Goal: Transaction & Acquisition: Purchase product/service

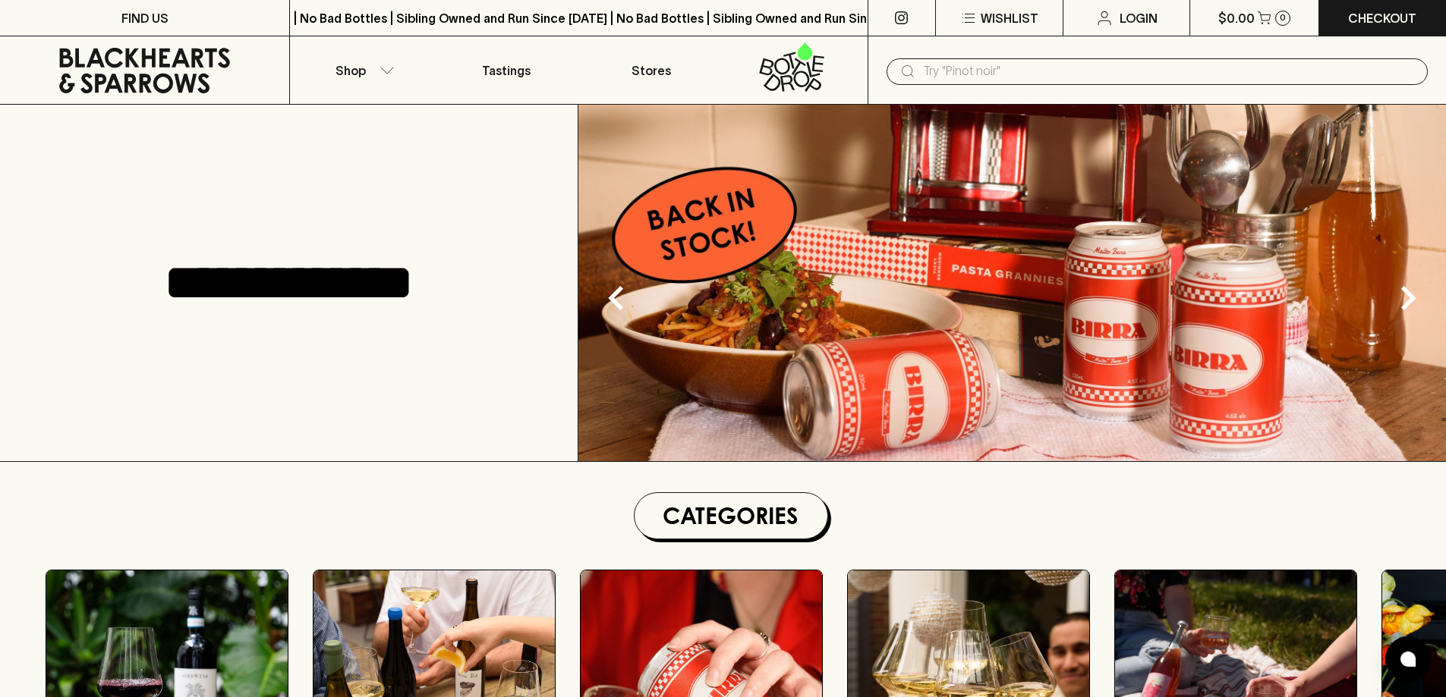
scroll to position [65, 0]
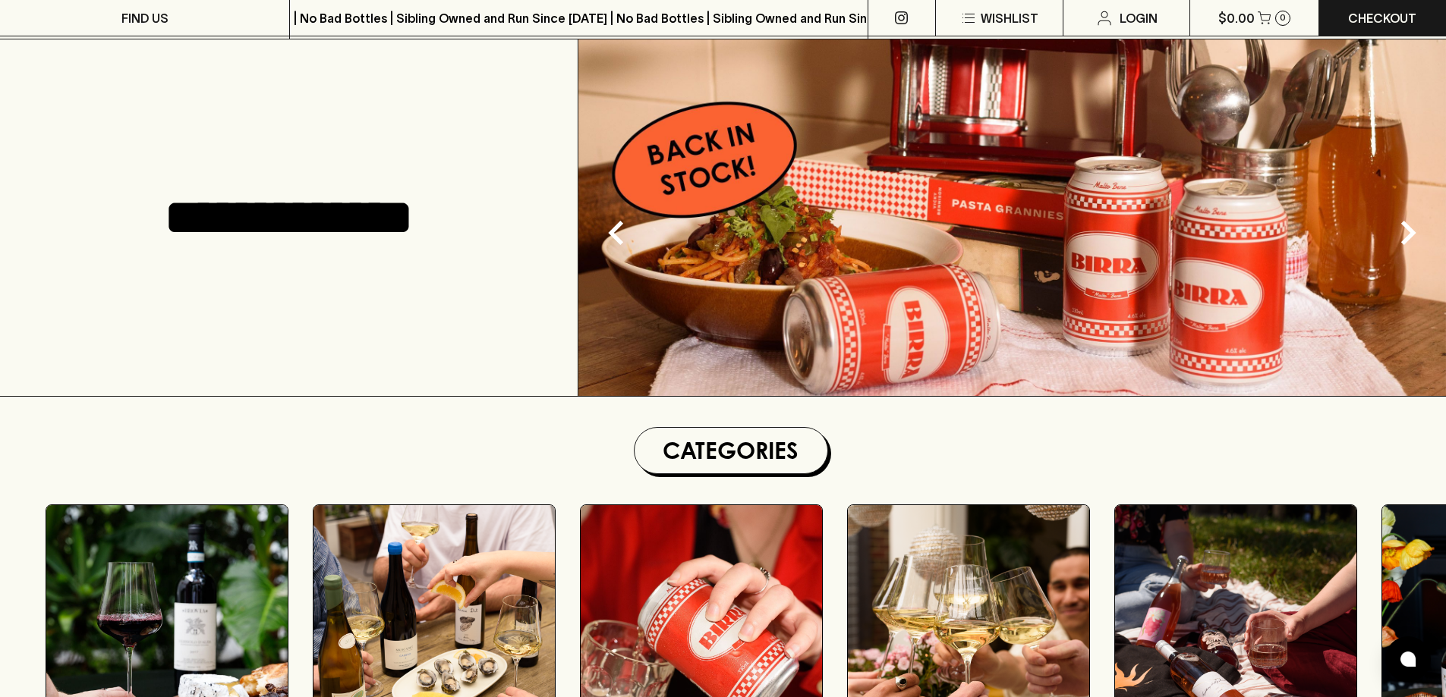
click at [266, 436] on section "Categories RED WINE WHITE WINE BEER BUBBLES PINK / ORANGE SPIRITS GIFTS SNACKS" at bounding box center [730, 618] width 1431 height 383
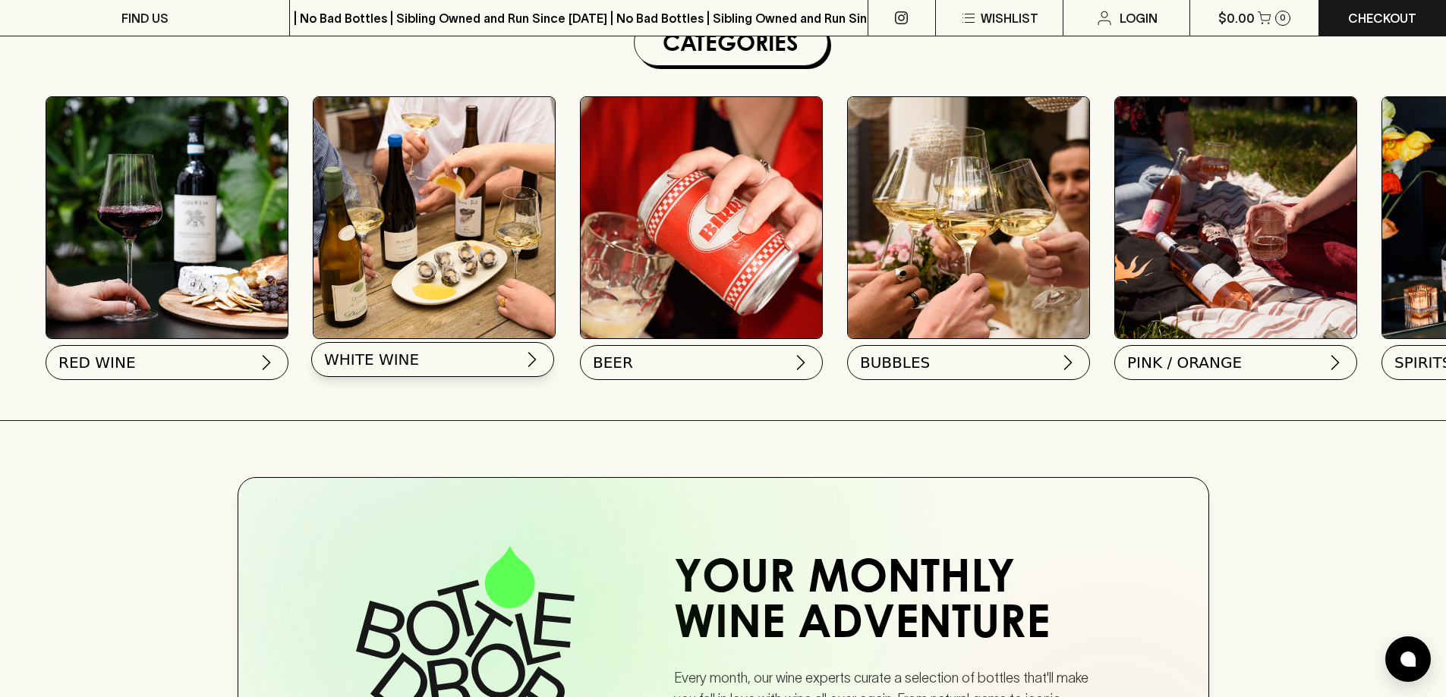
scroll to position [447, 0]
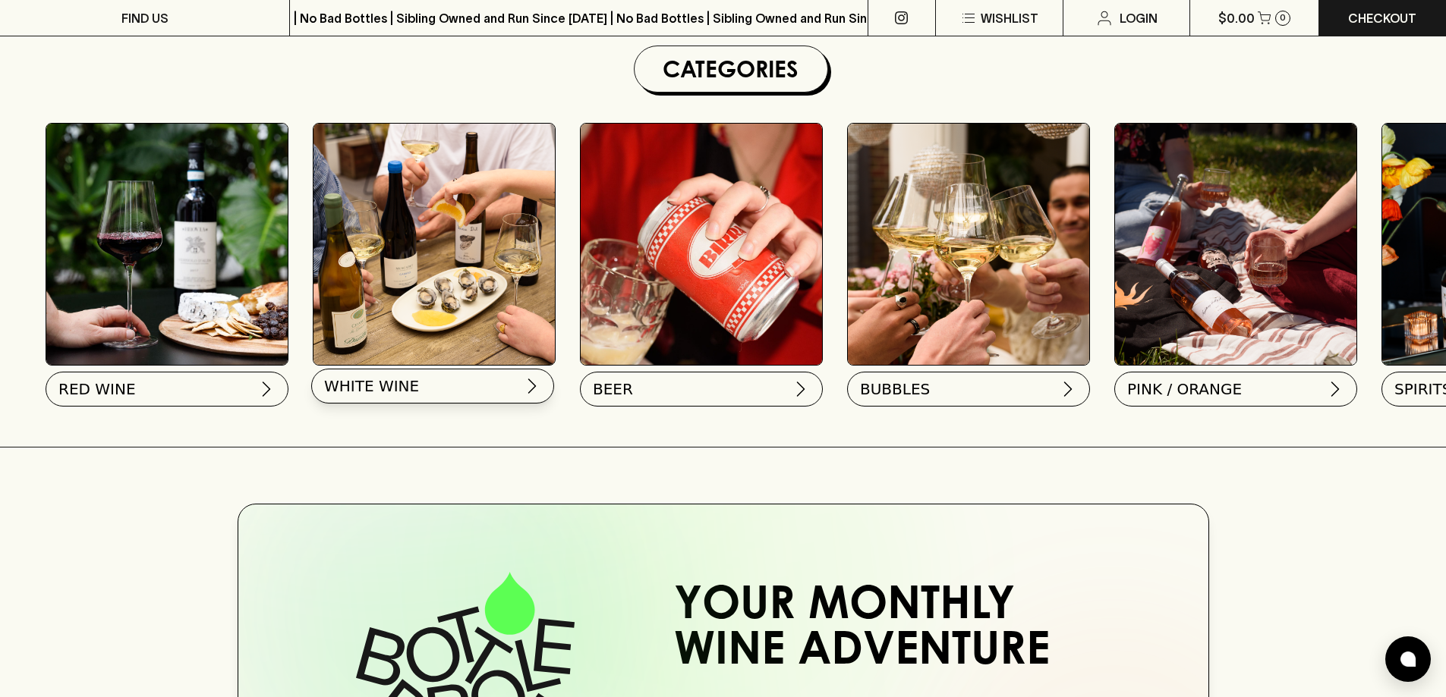
click at [483, 385] on button "WHITE WINE" at bounding box center [432, 386] width 243 height 35
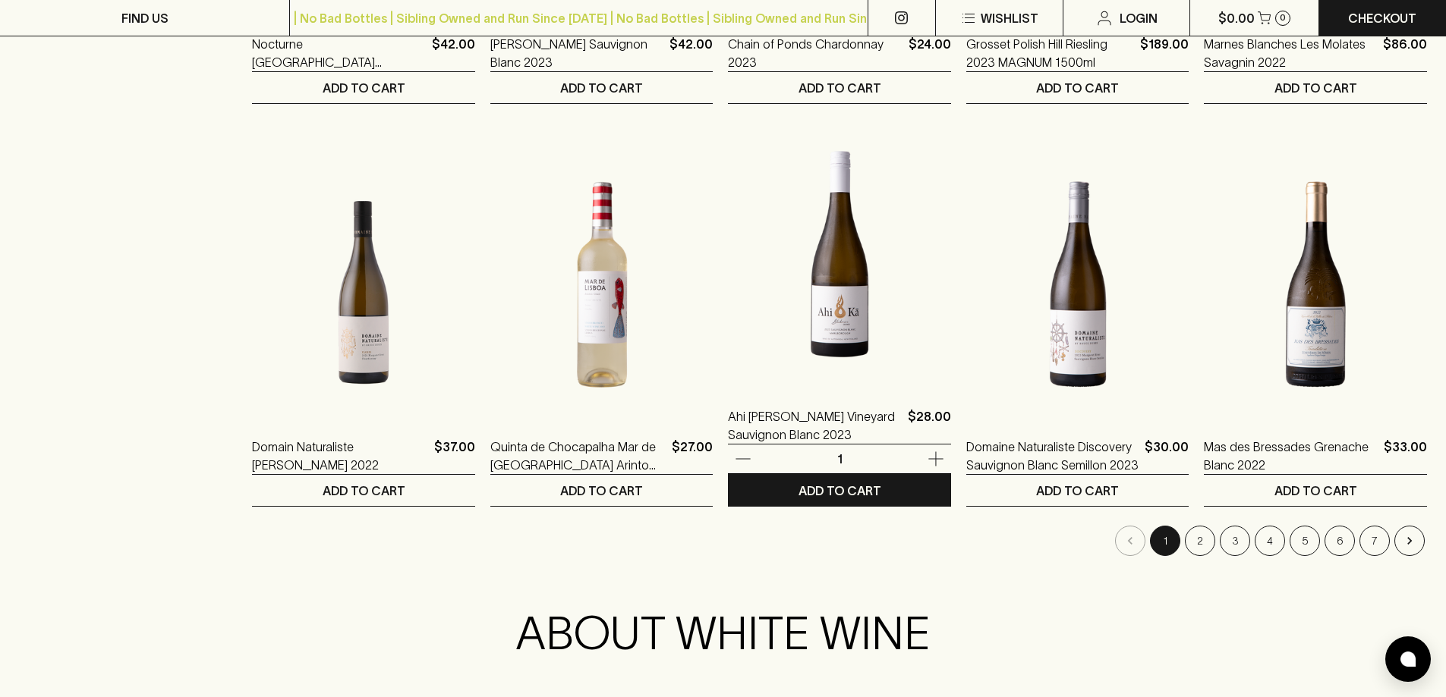
scroll to position [1366, 0]
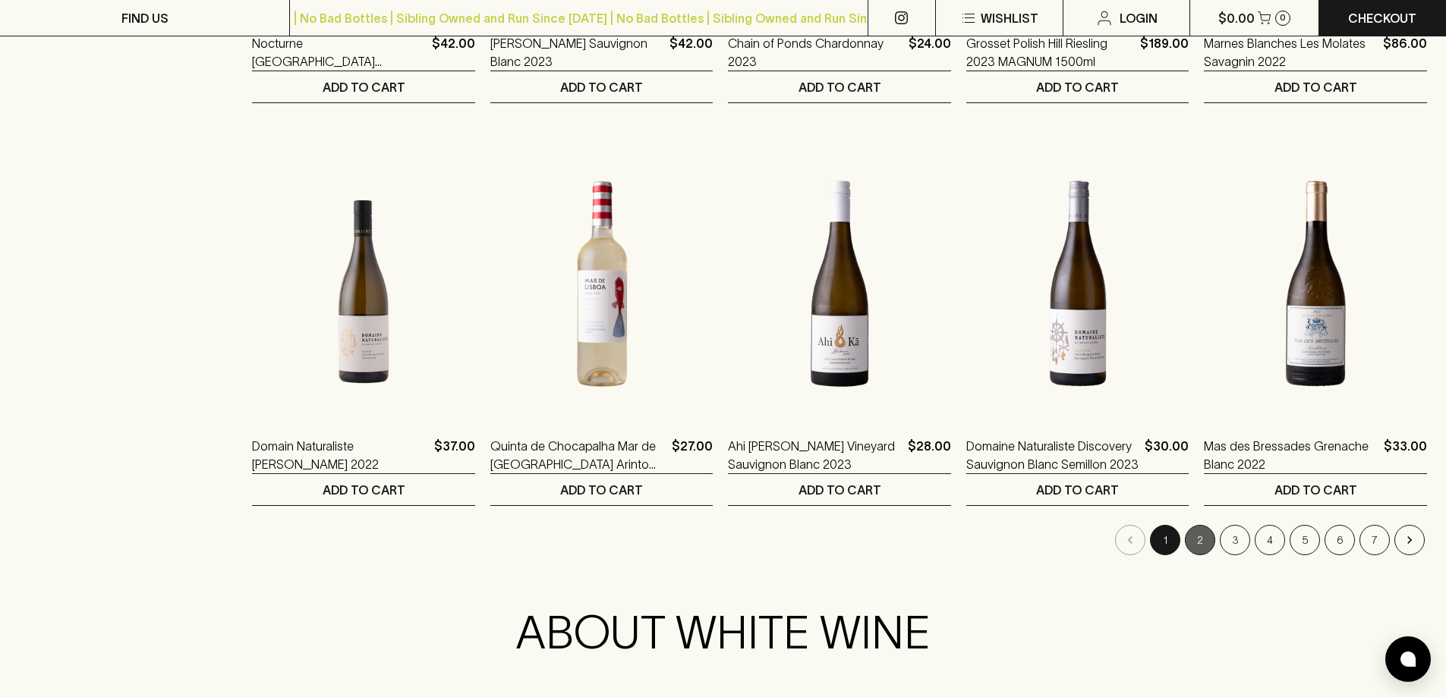
click at [1192, 543] on button "2" at bounding box center [1200, 540] width 30 height 30
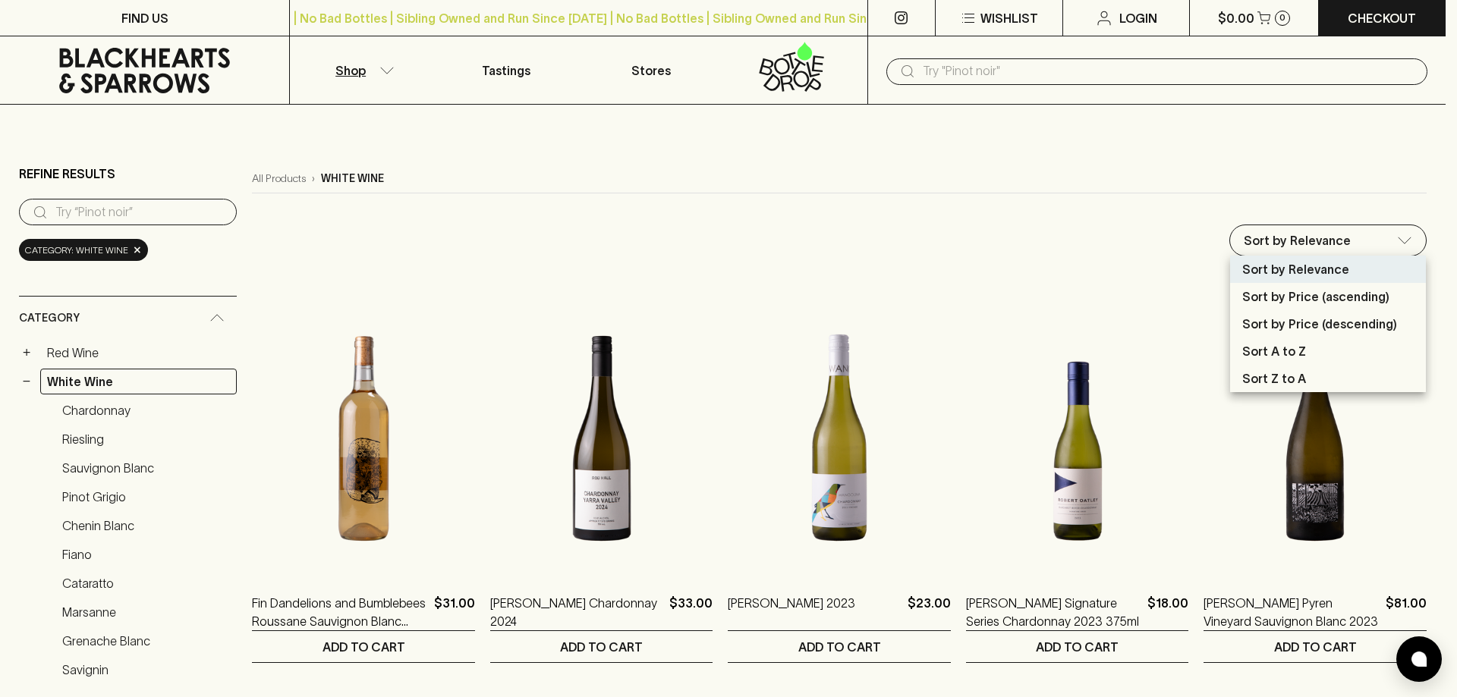
click at [1319, 332] on p "Sort by Price (descending)" at bounding box center [1319, 324] width 155 height 18
type input "price:desc"
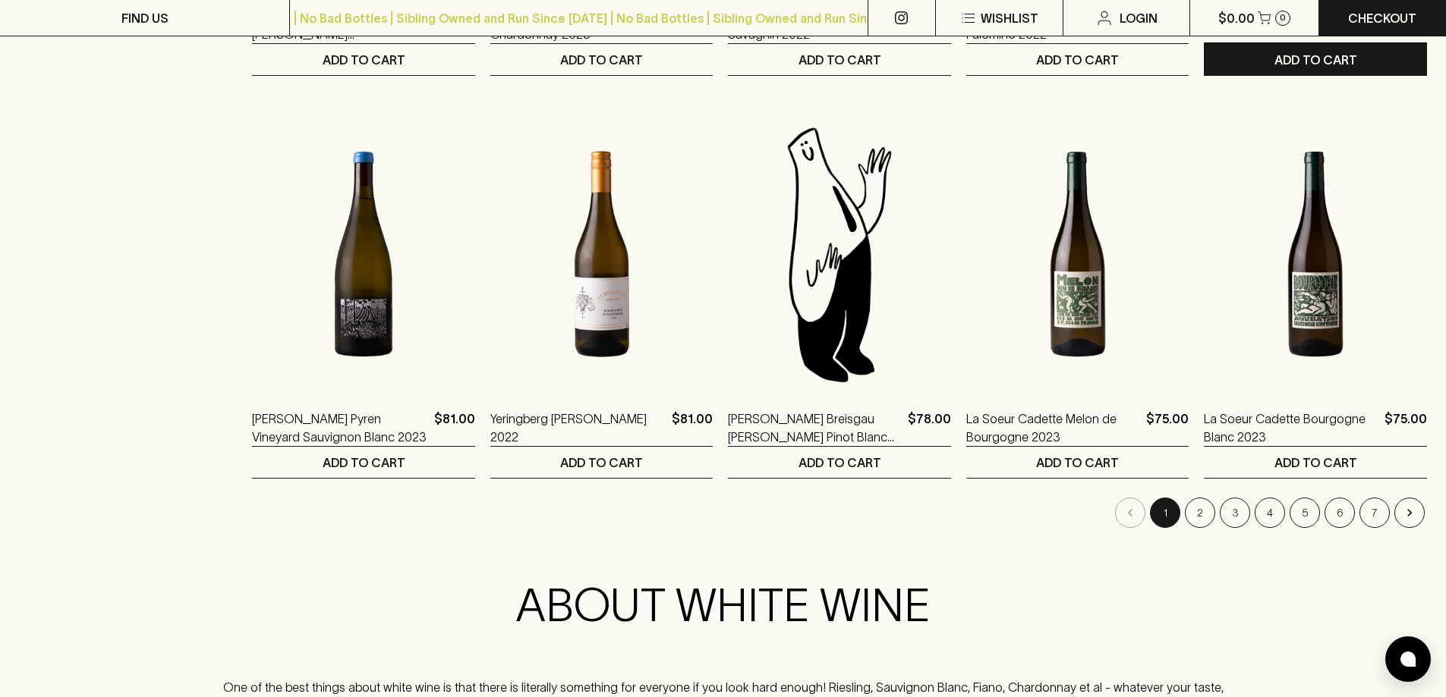
scroll to position [1439, 0]
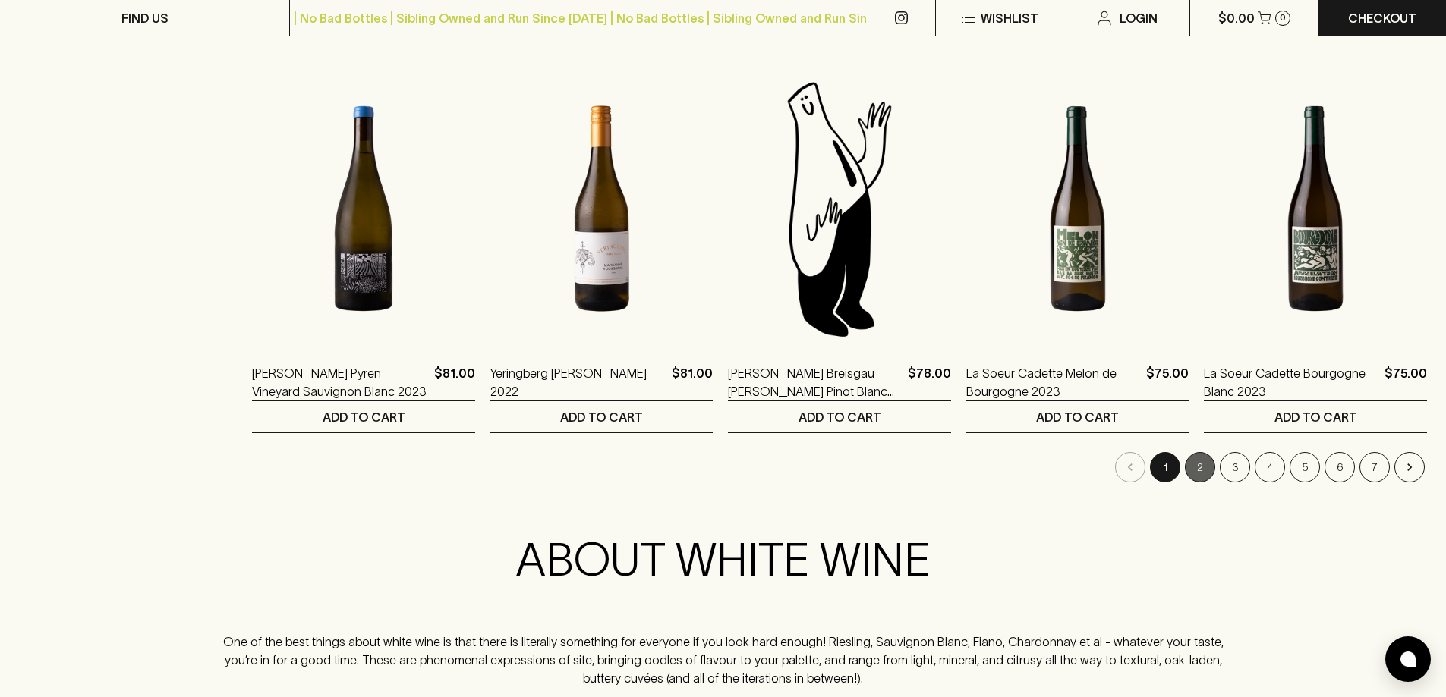
click at [1204, 463] on button "2" at bounding box center [1200, 467] width 30 height 30
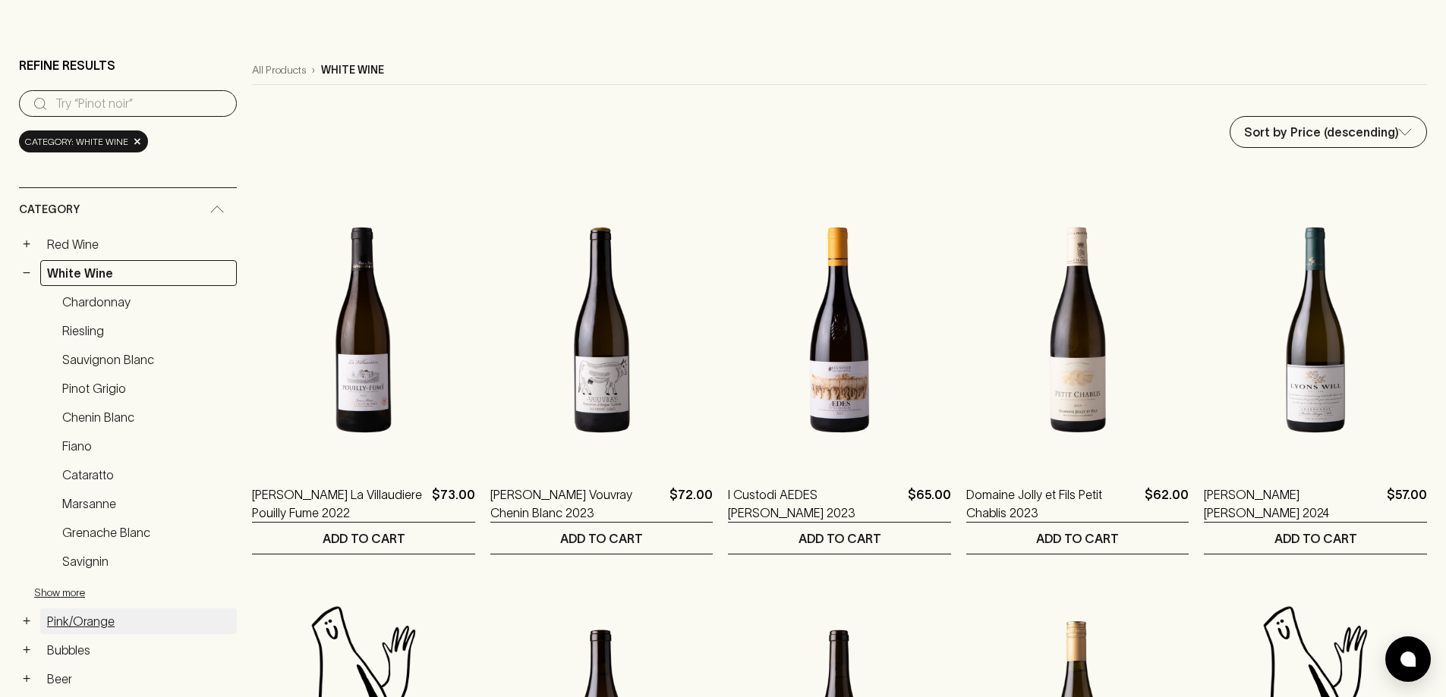
scroll to position [304, 0]
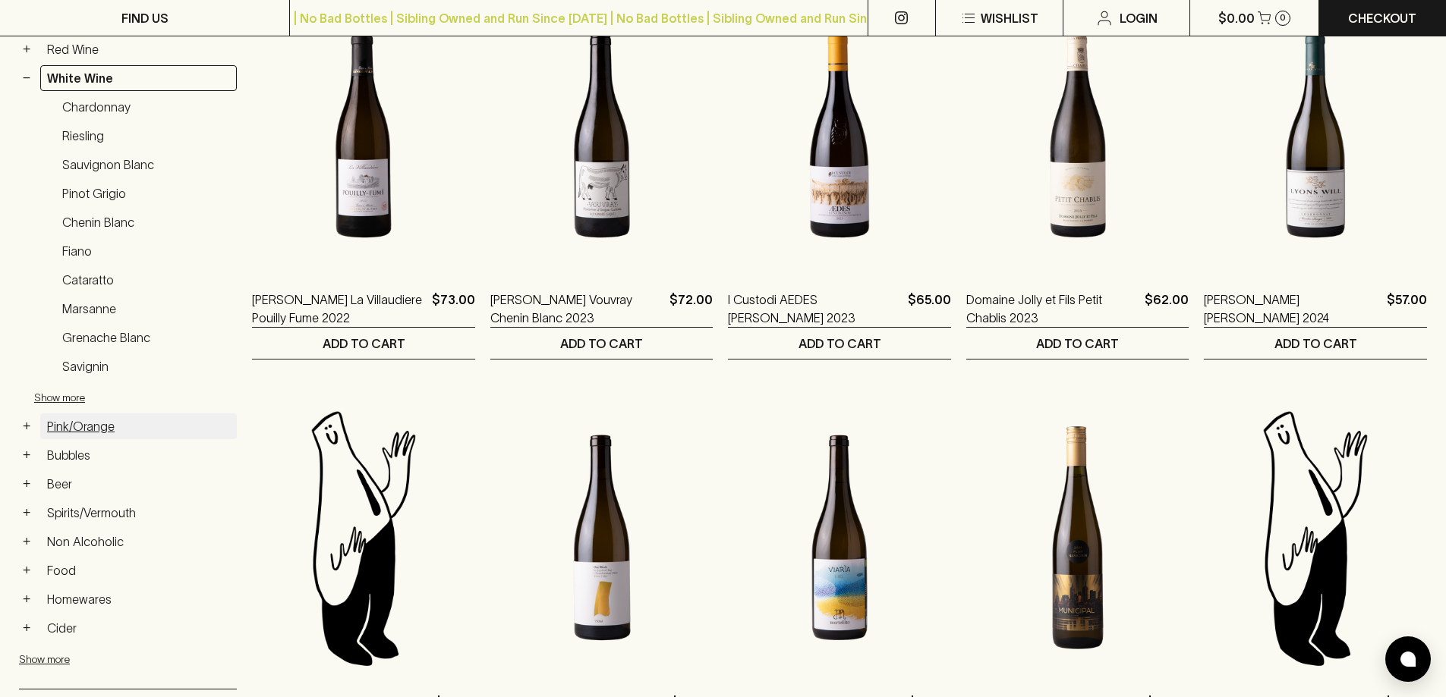
click at [68, 428] on link "Pink/Orange" at bounding box center [138, 427] width 197 height 26
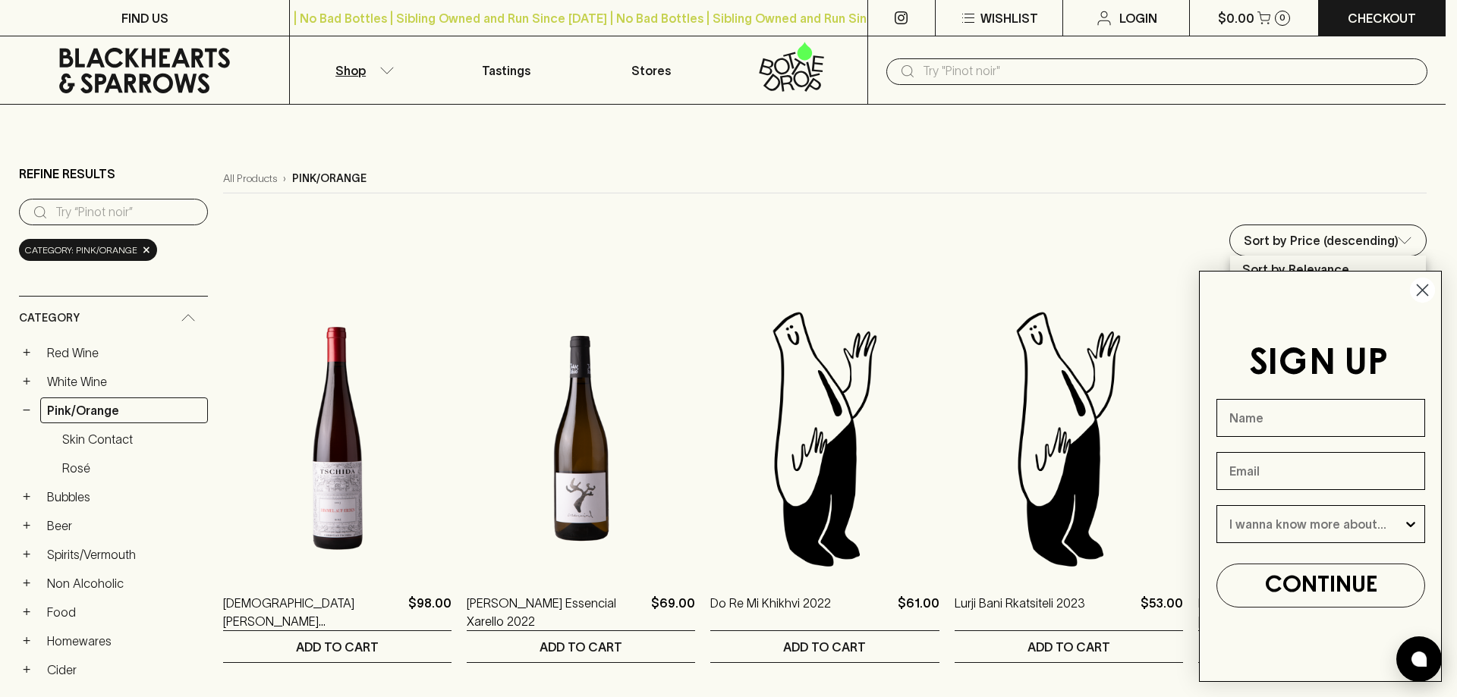
click at [1359, 236] on div at bounding box center [728, 348] width 1457 height 697
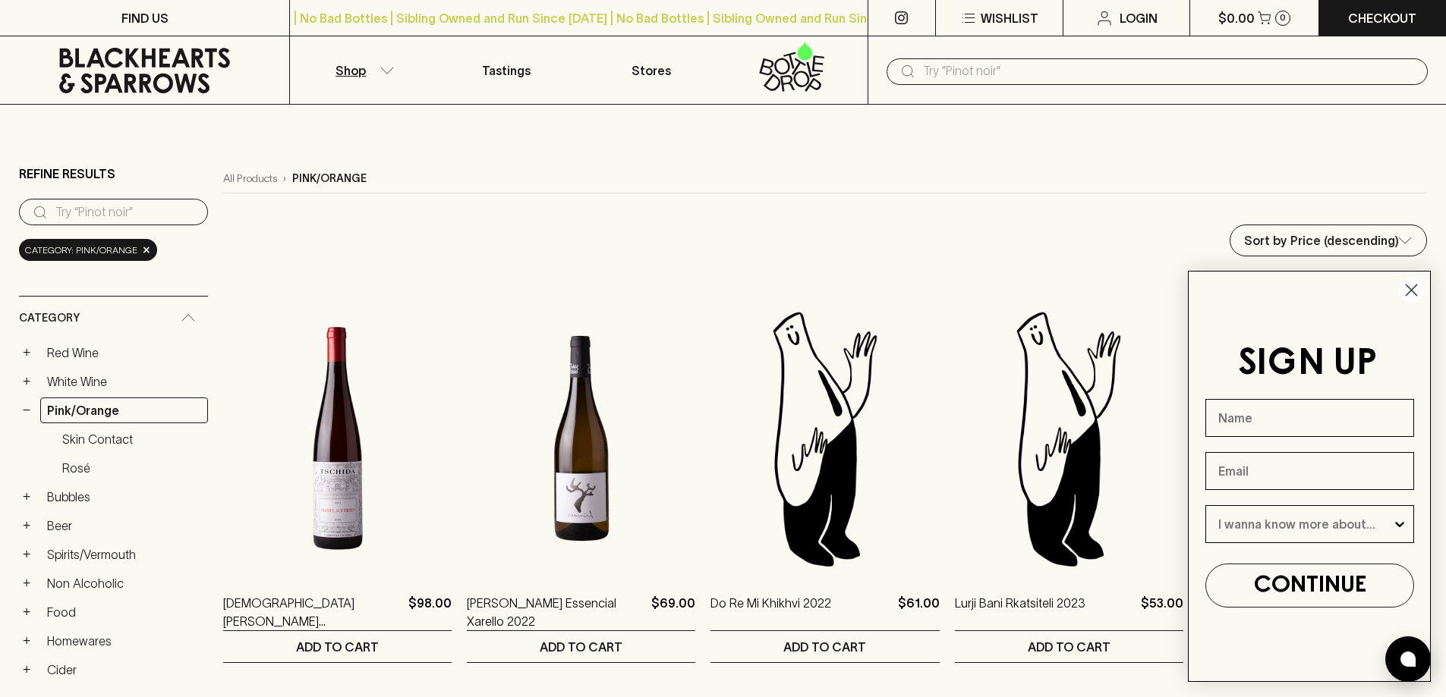
click at [1419, 292] on circle "Close dialog" at bounding box center [1411, 290] width 25 height 25
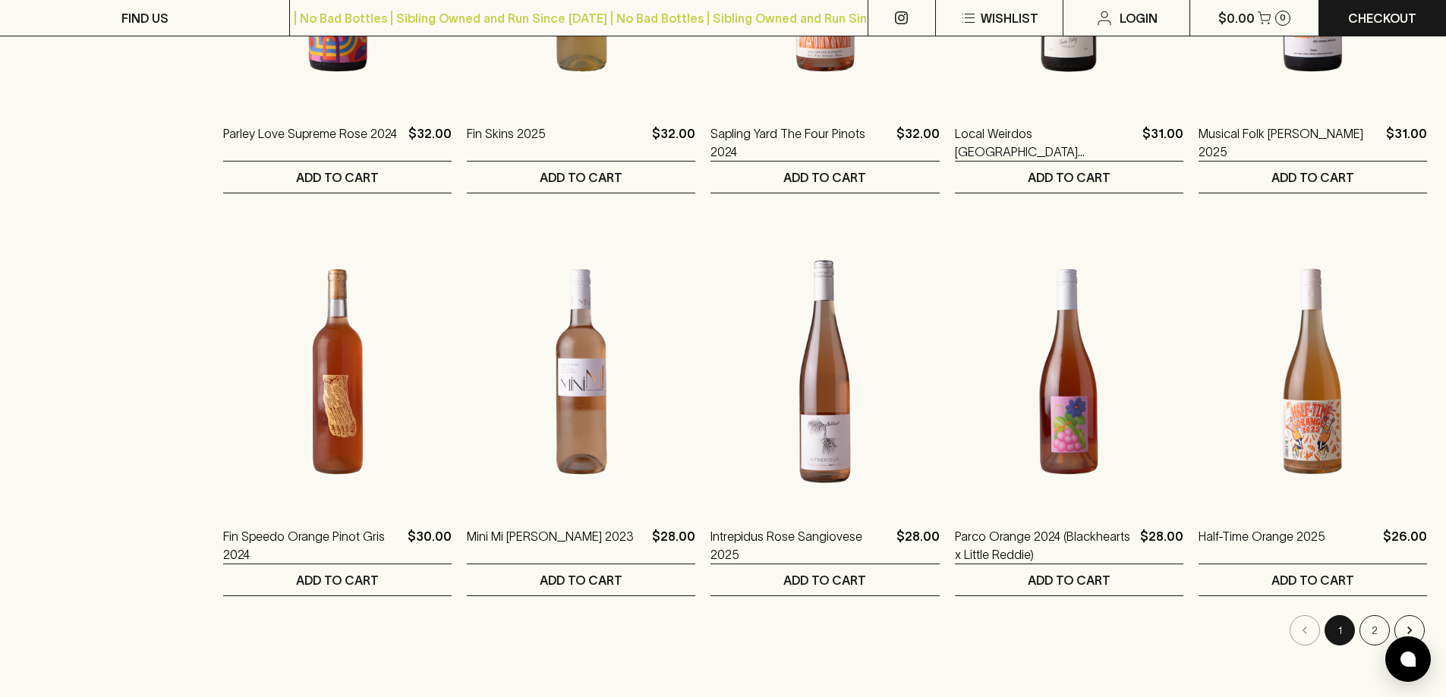
scroll to position [1366, 0]
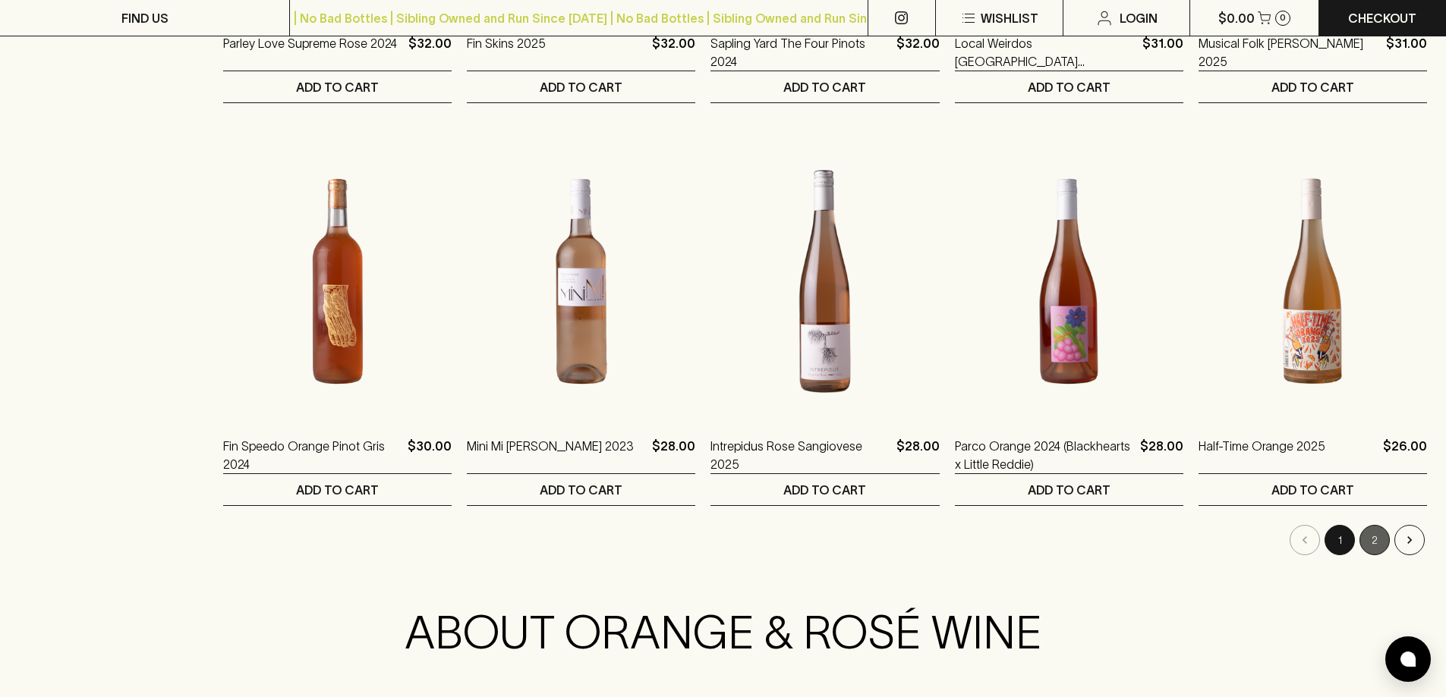
click at [1384, 540] on button "2" at bounding box center [1374, 540] width 30 height 30
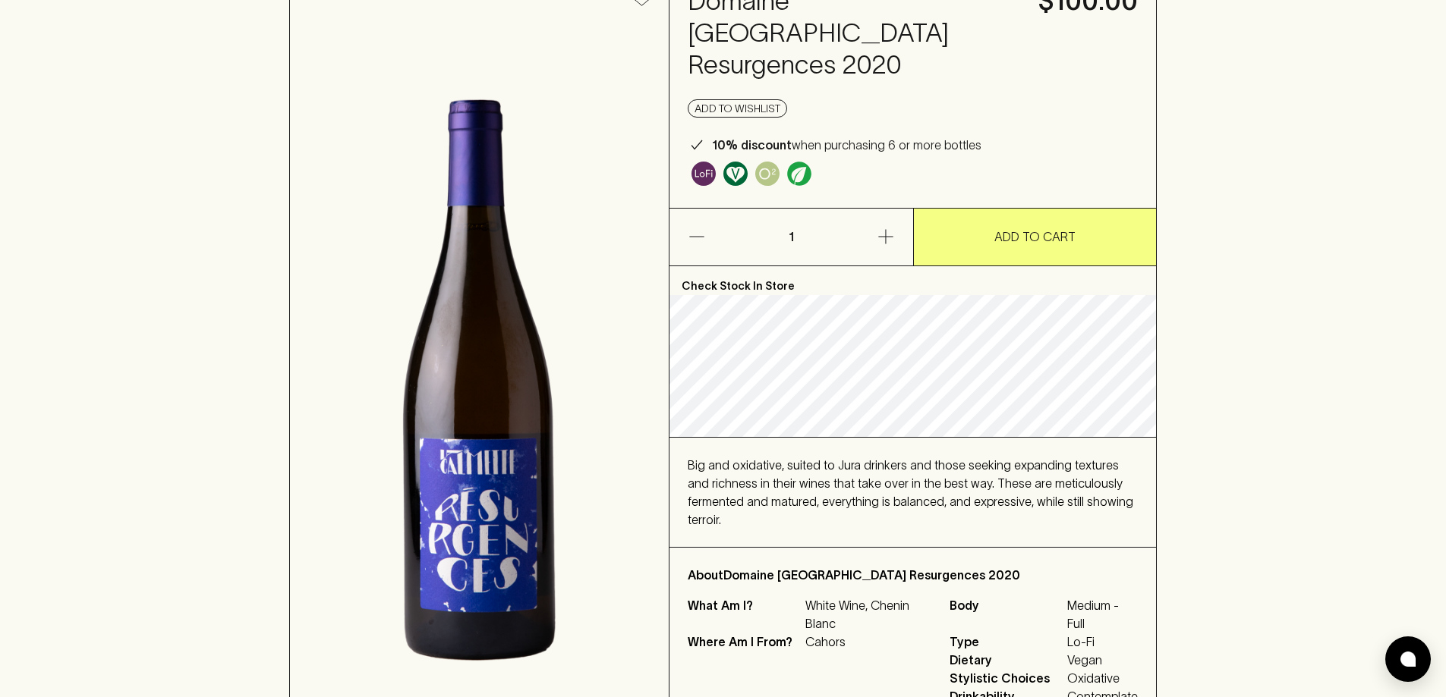
scroll to position [304, 0]
